Goal: Task Accomplishment & Management: Manage account settings

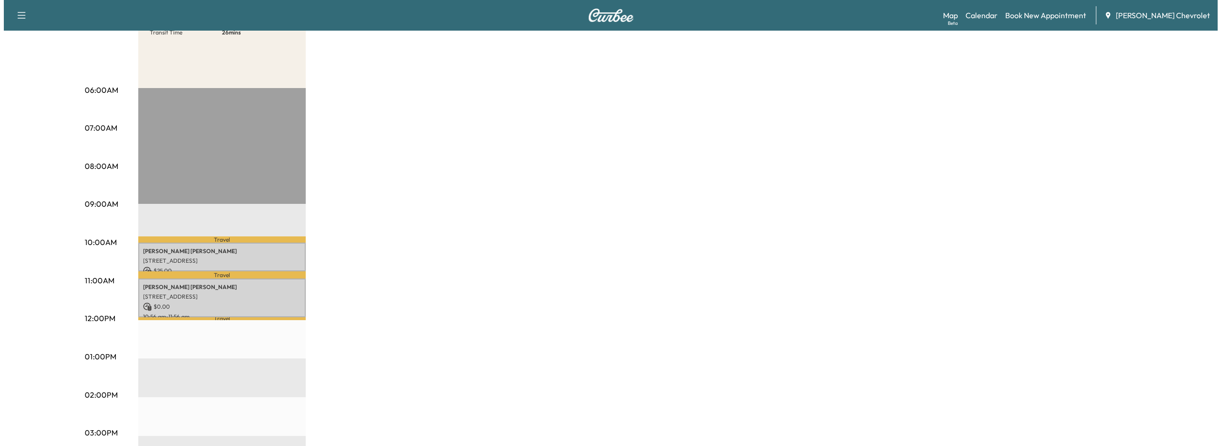
scroll to position [191, 0]
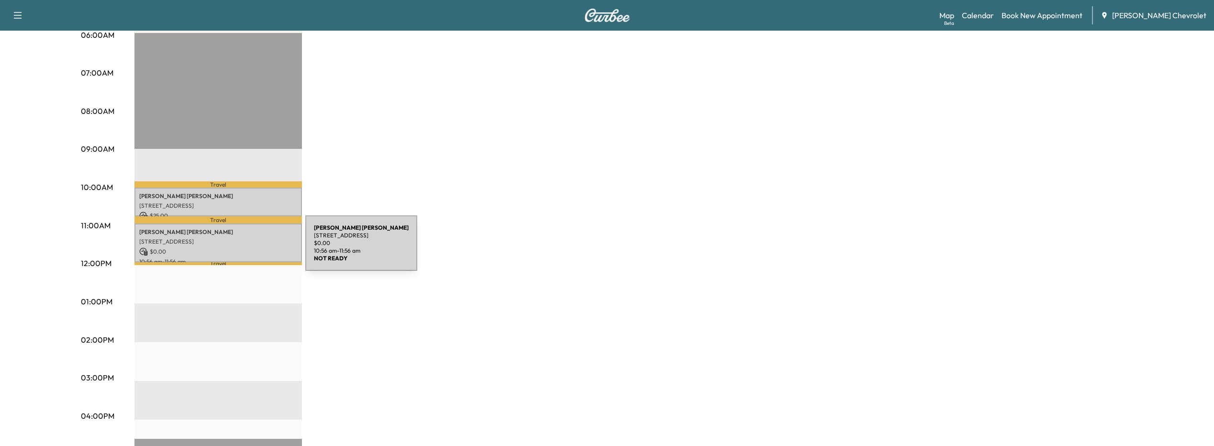
click at [234, 249] on p "$ 0.00" at bounding box center [218, 251] width 158 height 9
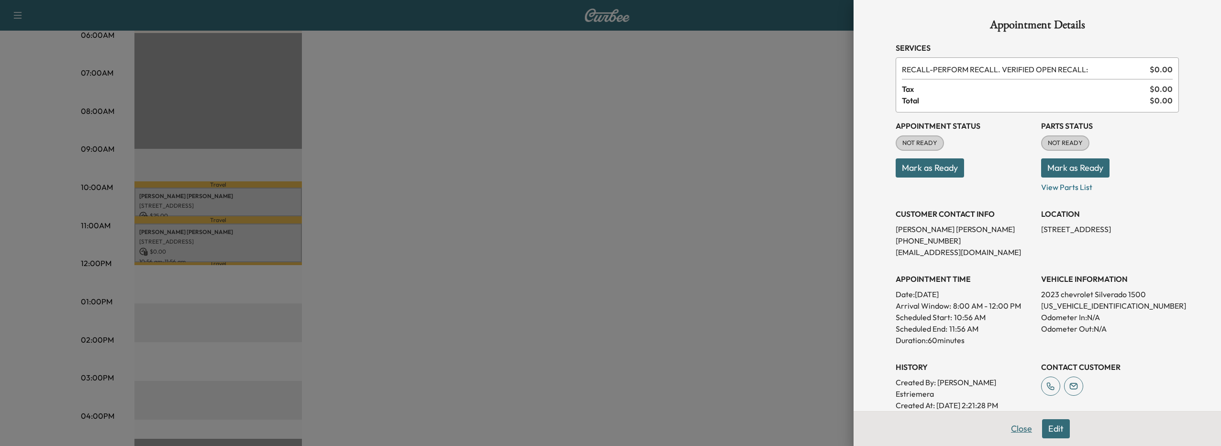
click at [1018, 429] on button "Close" at bounding box center [1021, 428] width 33 height 19
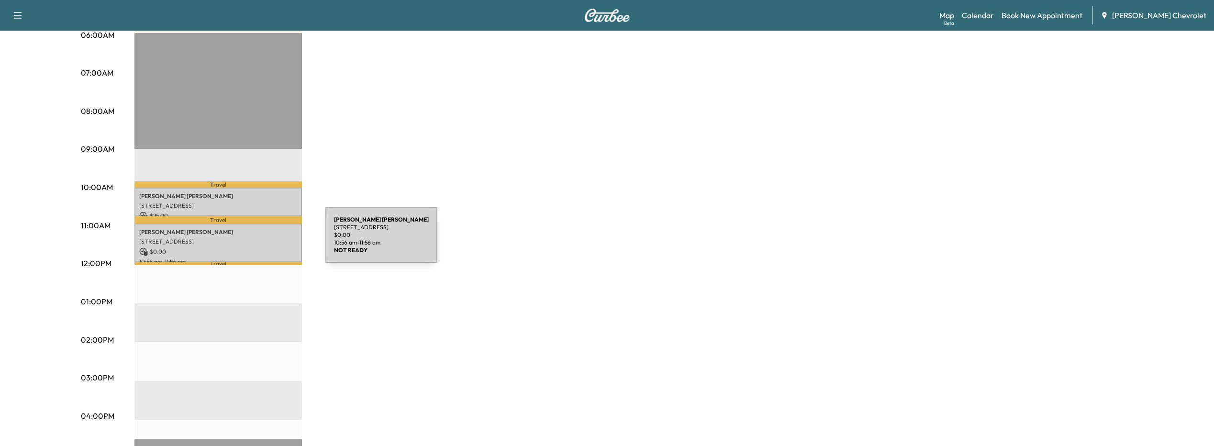
click at [254, 241] on p "[STREET_ADDRESS]" at bounding box center [218, 242] width 158 height 8
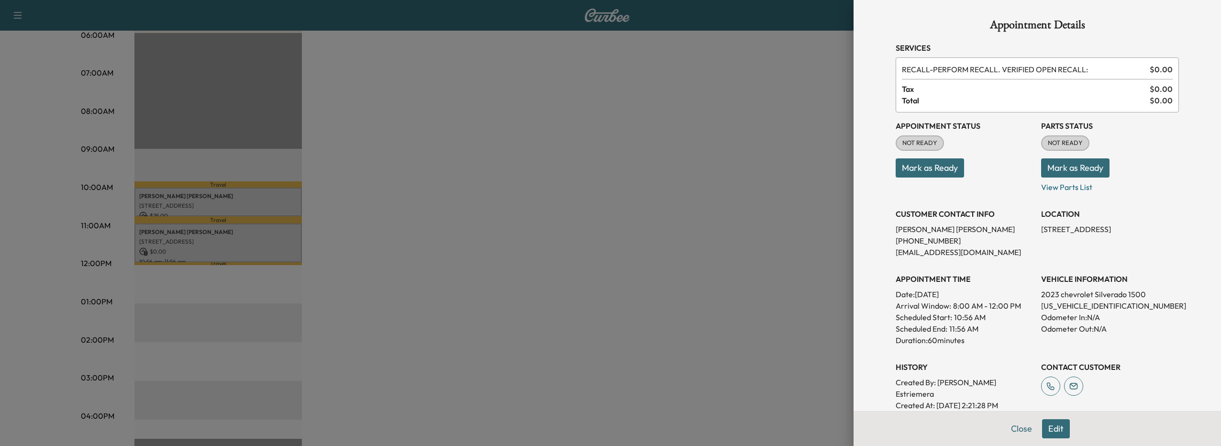
click at [1054, 422] on button "Edit" at bounding box center [1056, 428] width 28 height 19
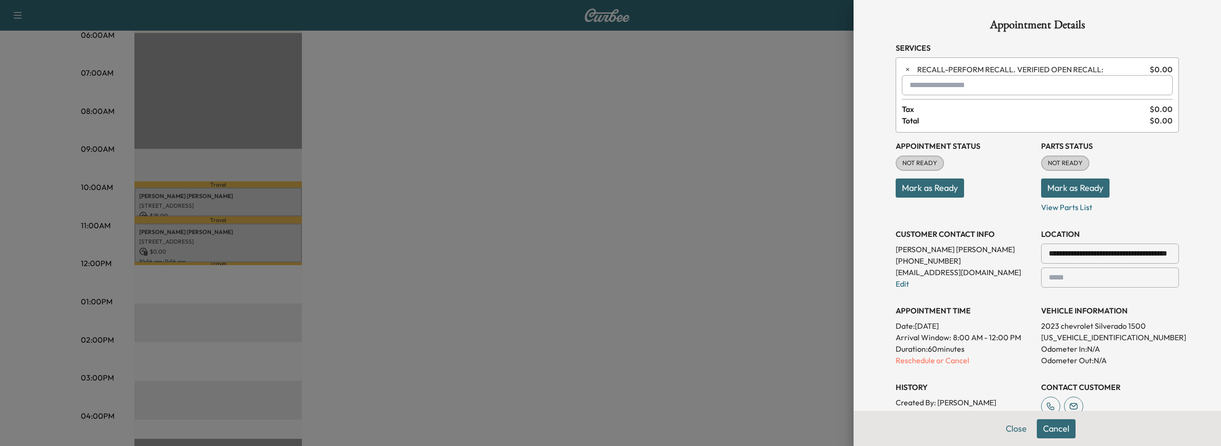
click at [902, 72] on button "button" at bounding box center [907, 69] width 11 height 11
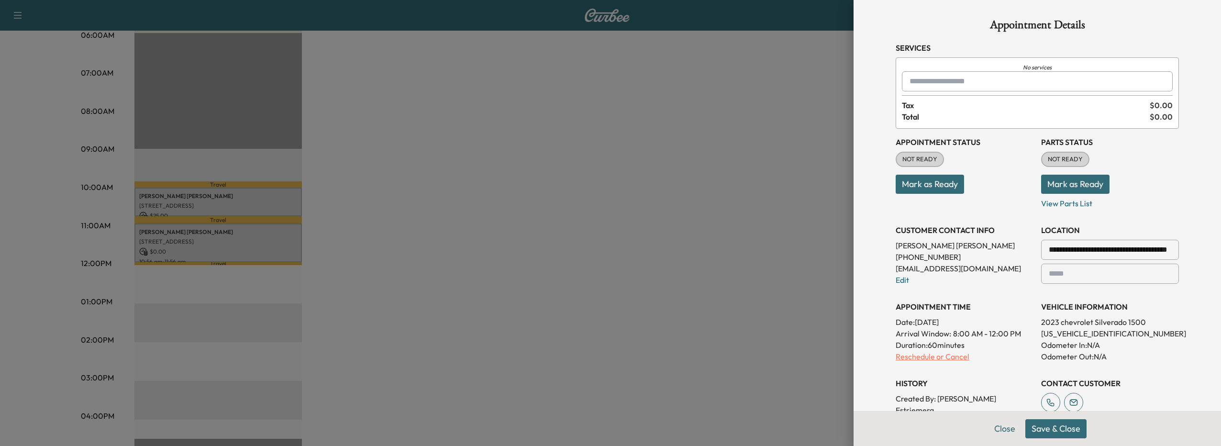
click at [928, 356] on p "Reschedule or Cancel" at bounding box center [965, 356] width 138 height 11
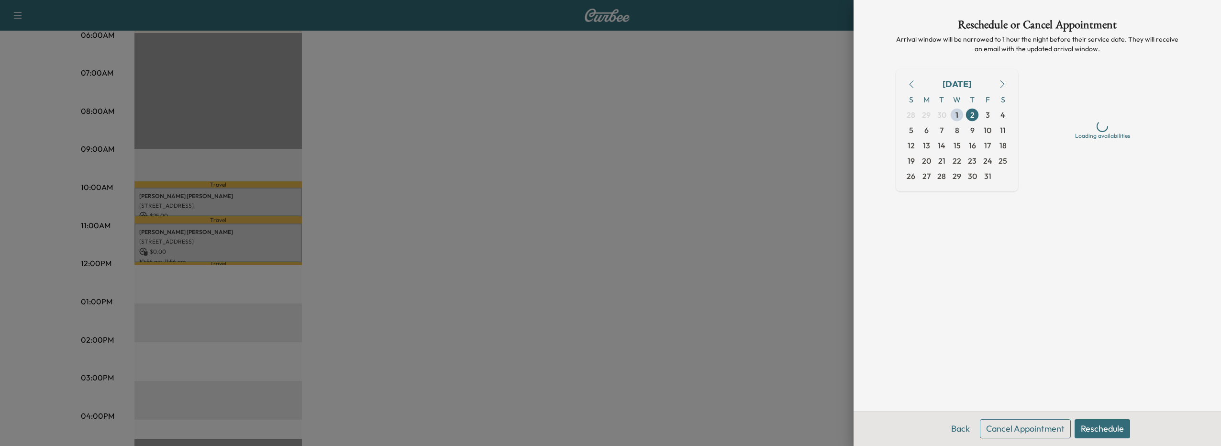
click at [1053, 430] on button "Cancel Appointment" at bounding box center [1025, 428] width 91 height 19
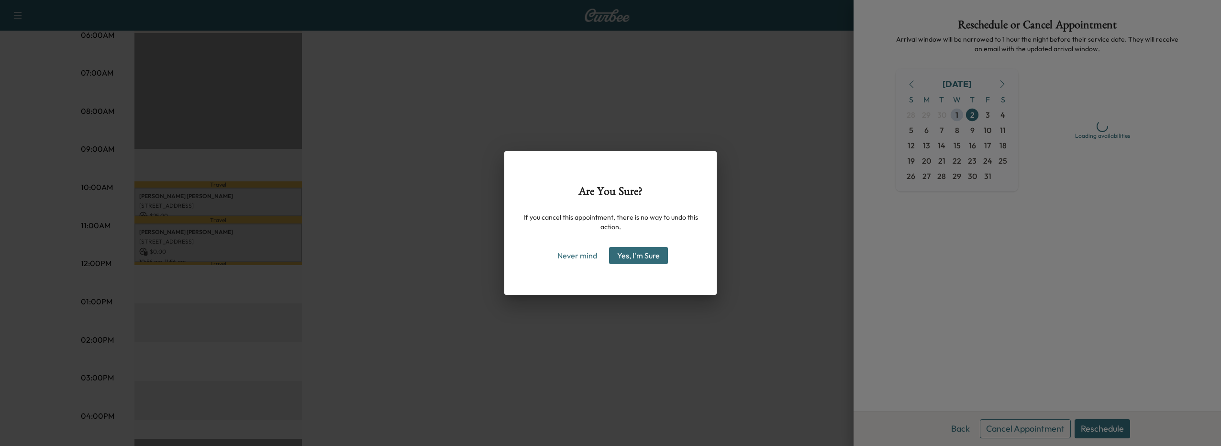
click at [623, 257] on button "Yes, I'm Sure" at bounding box center [638, 255] width 59 height 17
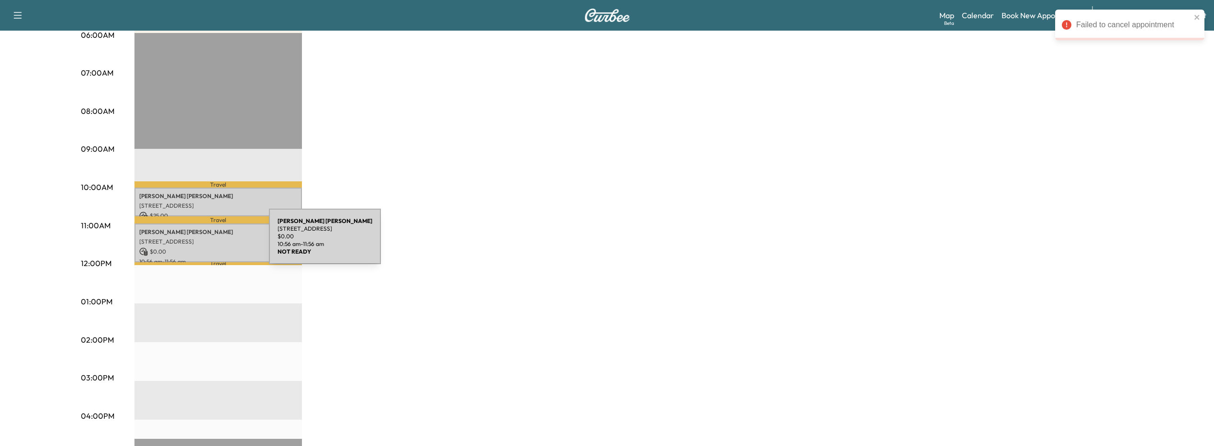
click at [197, 242] on p "[STREET_ADDRESS]" at bounding box center [218, 242] width 158 height 8
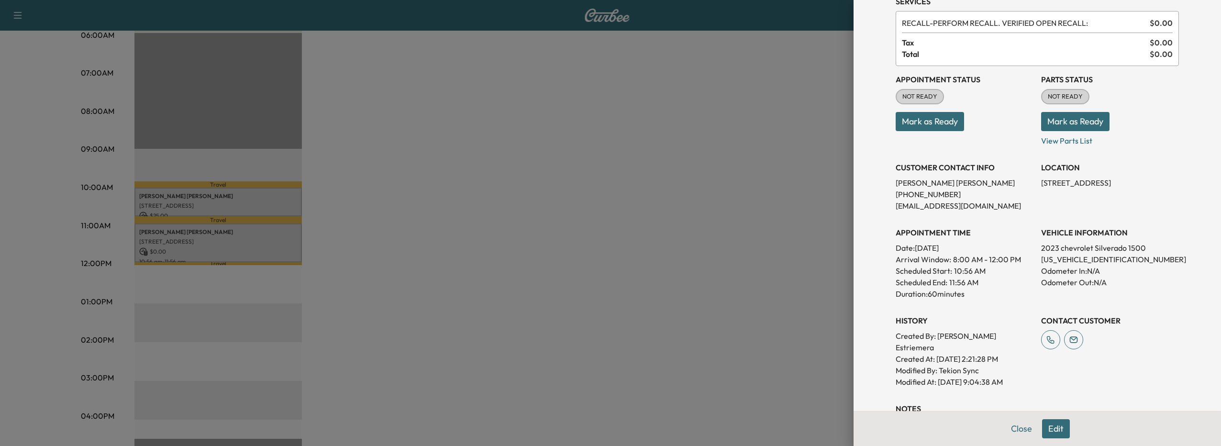
scroll to position [151, 0]
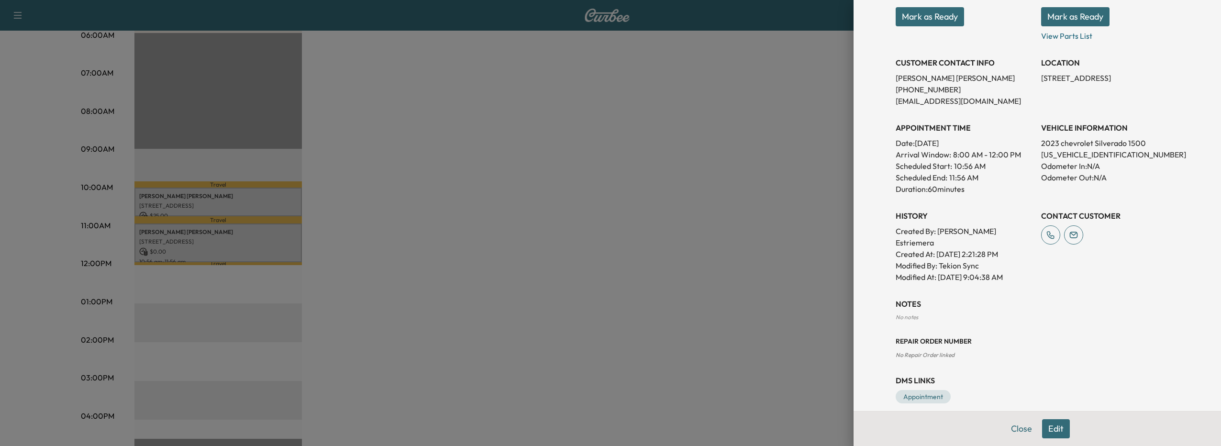
click at [1042, 430] on button "Edit" at bounding box center [1056, 428] width 28 height 19
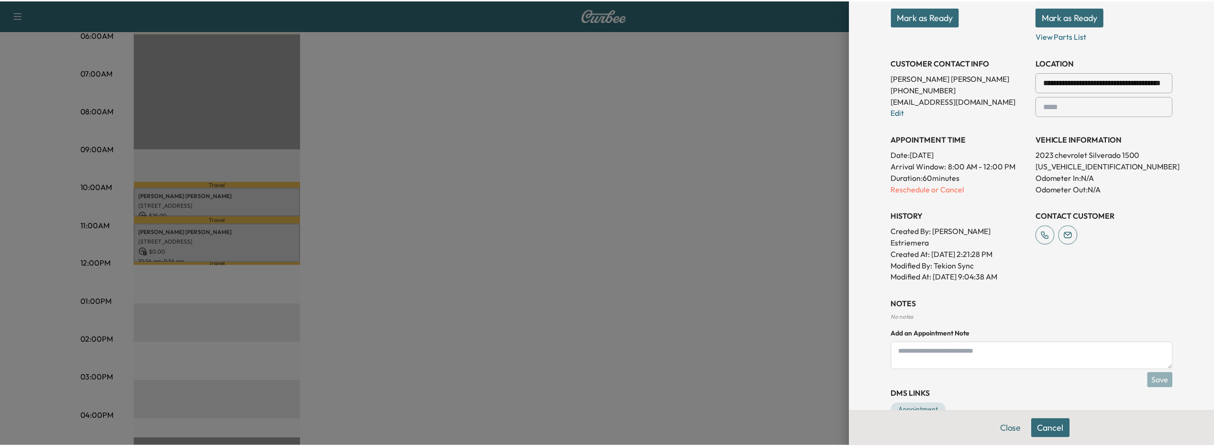
scroll to position [0, 0]
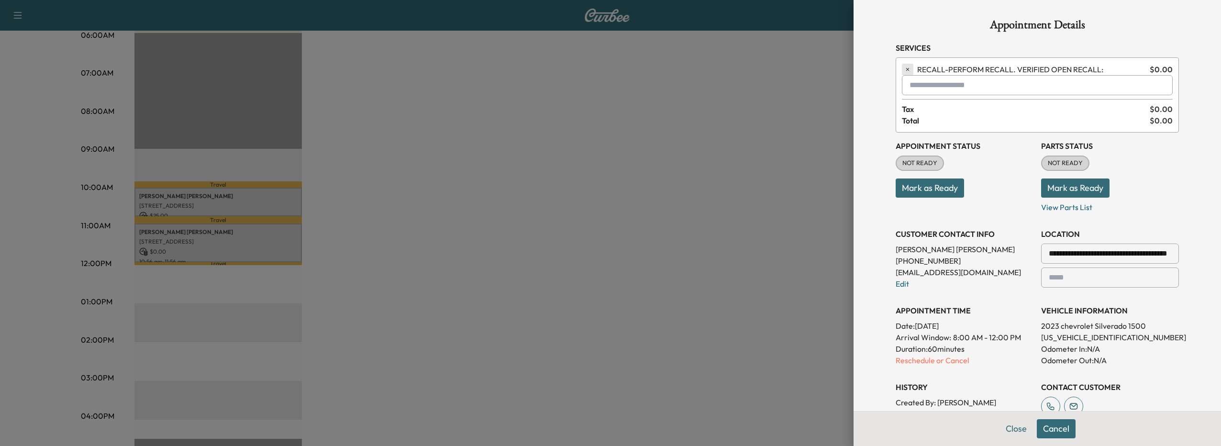
click at [904, 72] on icon "button" at bounding box center [907, 69] width 7 height 7
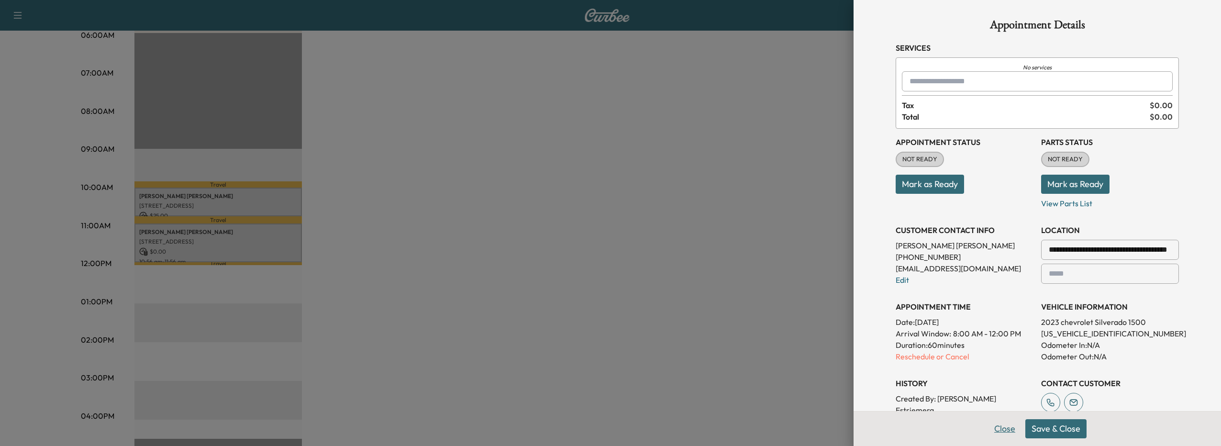
click at [990, 428] on button "Close" at bounding box center [1004, 428] width 33 height 19
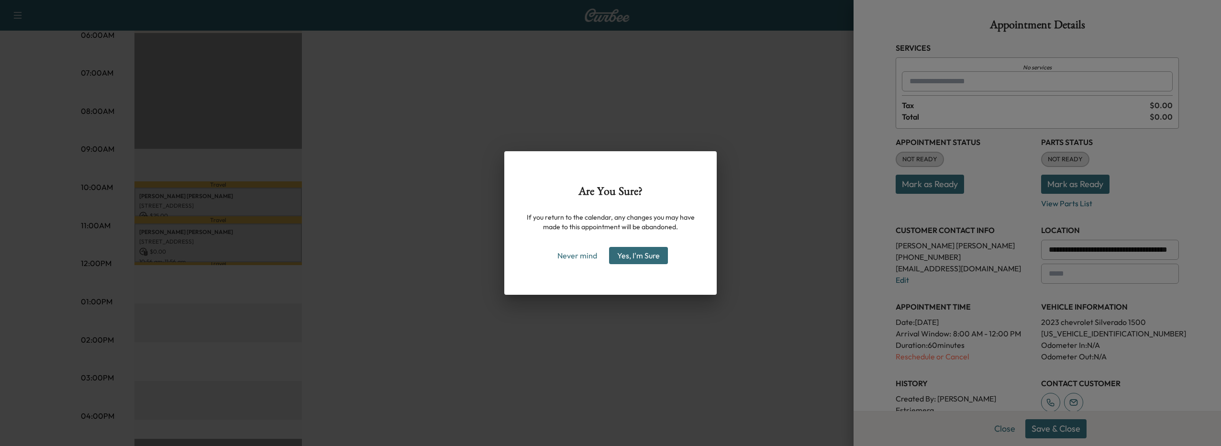
click at [636, 251] on button "Yes, I'm Sure" at bounding box center [638, 255] width 59 height 17
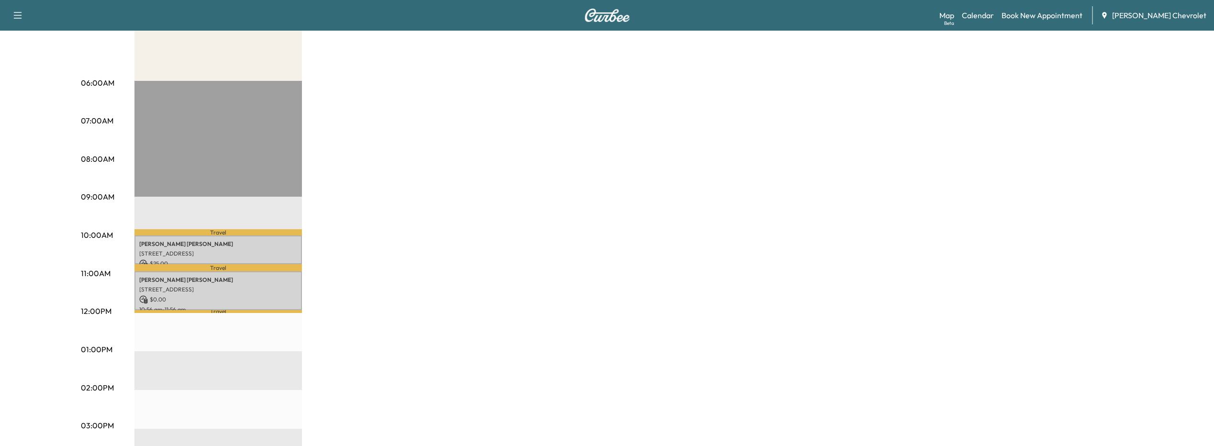
scroll to position [48, 0]
